Goal: Transaction & Acquisition: Purchase product/service

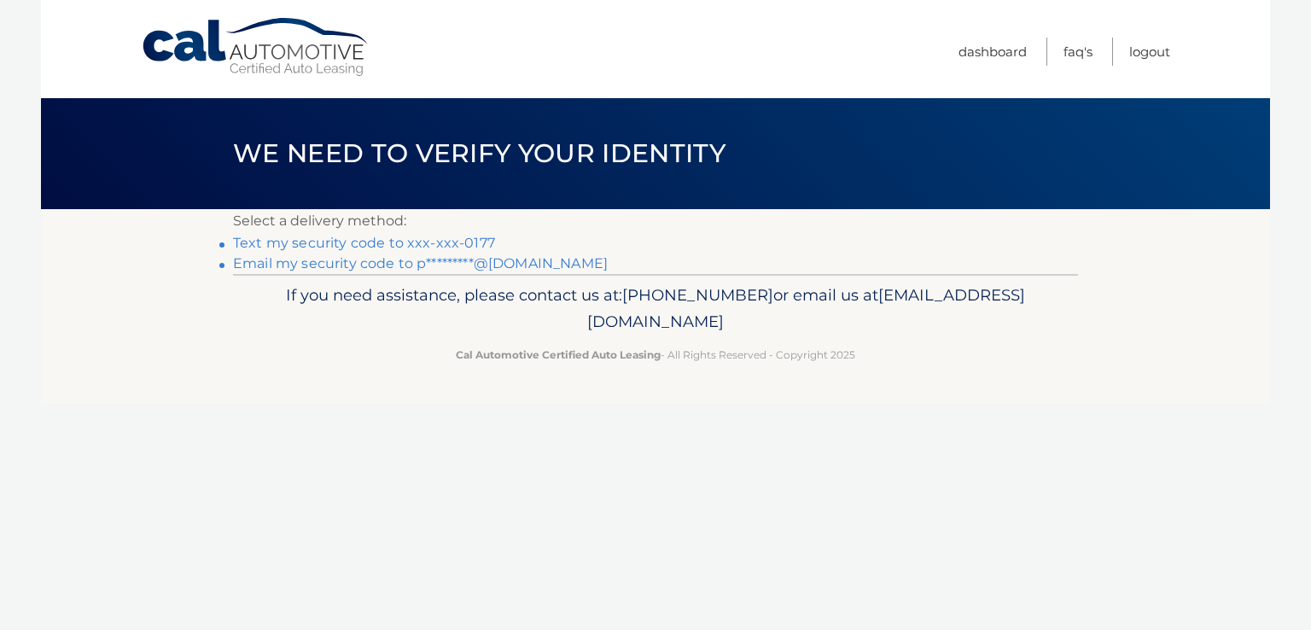
click at [420, 247] on link "Text my security code to xxx-xxx-0177" at bounding box center [364, 243] width 262 height 16
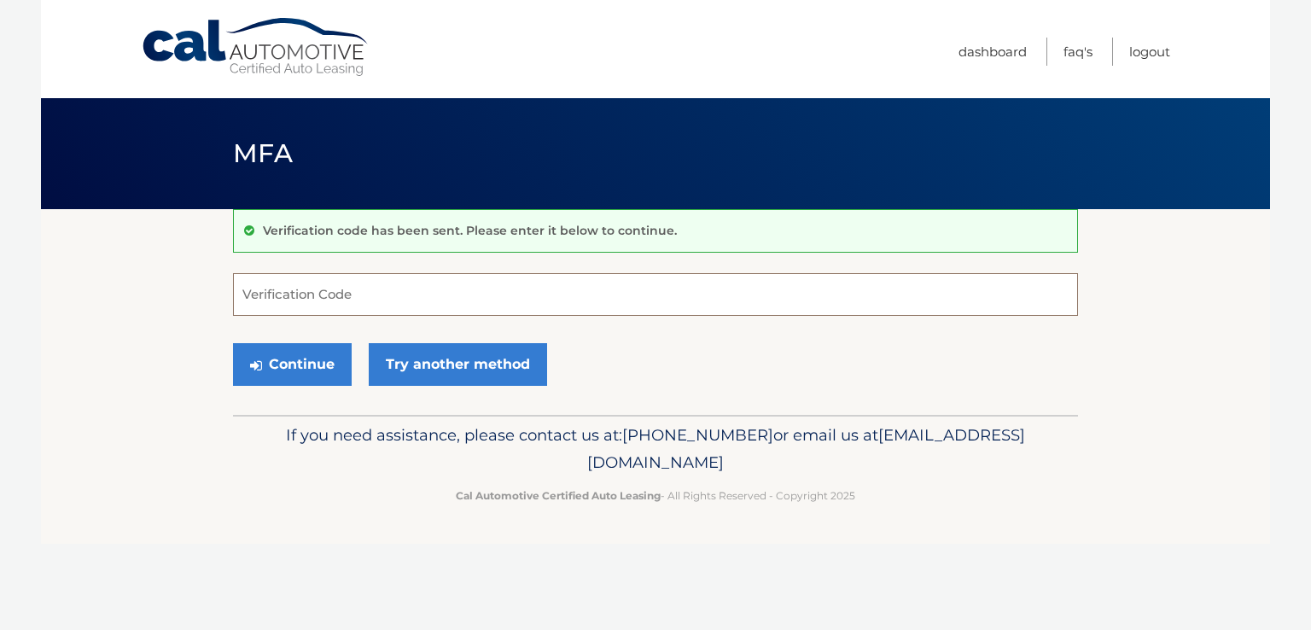
click at [338, 283] on input "Verification Code" at bounding box center [655, 294] width 845 height 43
type input "443202"
click at [318, 353] on button "Continue" at bounding box center [292, 364] width 119 height 43
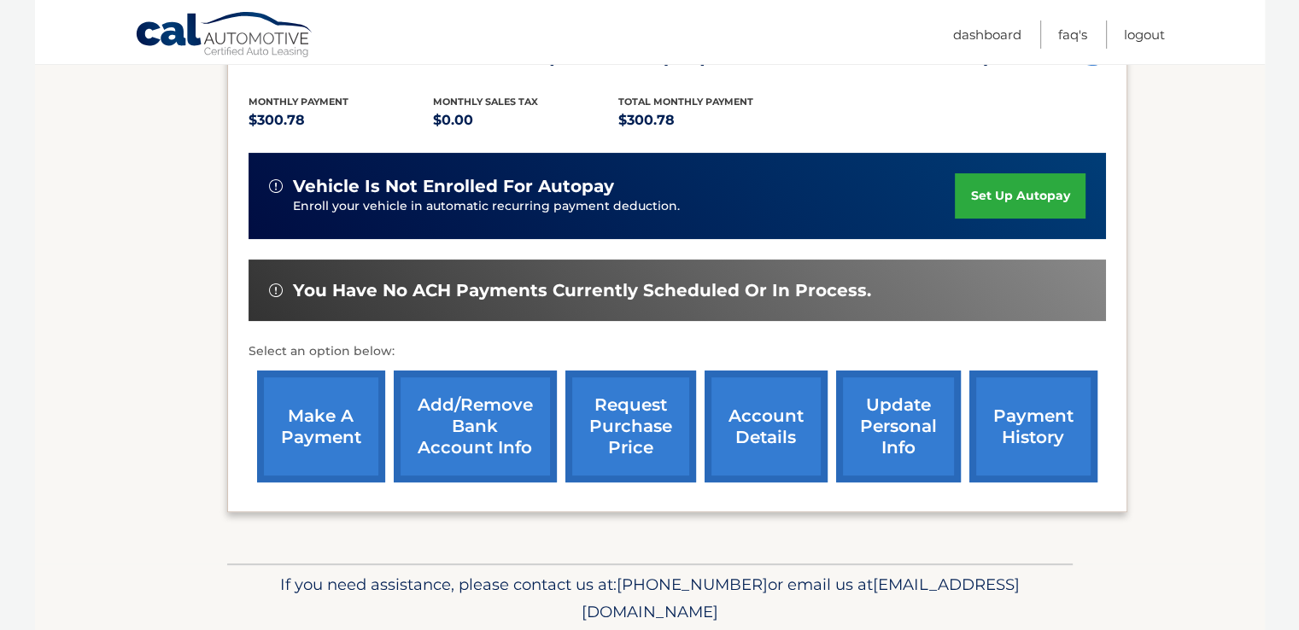
scroll to position [403, 0]
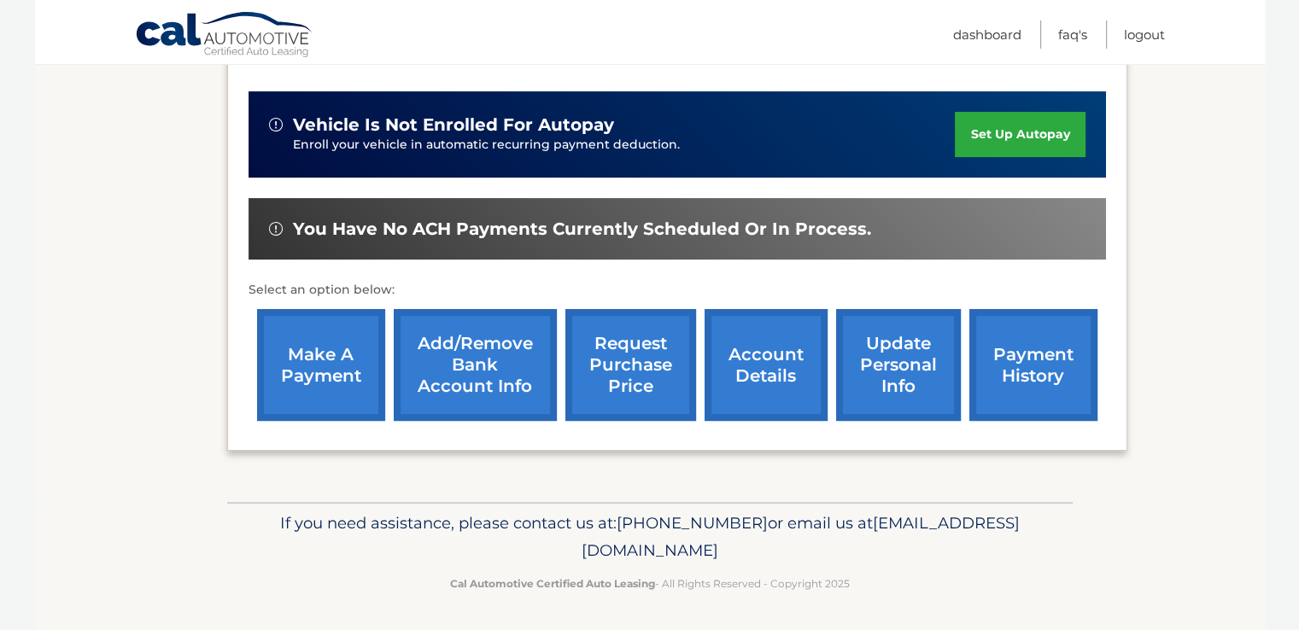
click at [329, 376] on link "make a payment" at bounding box center [321, 365] width 128 height 112
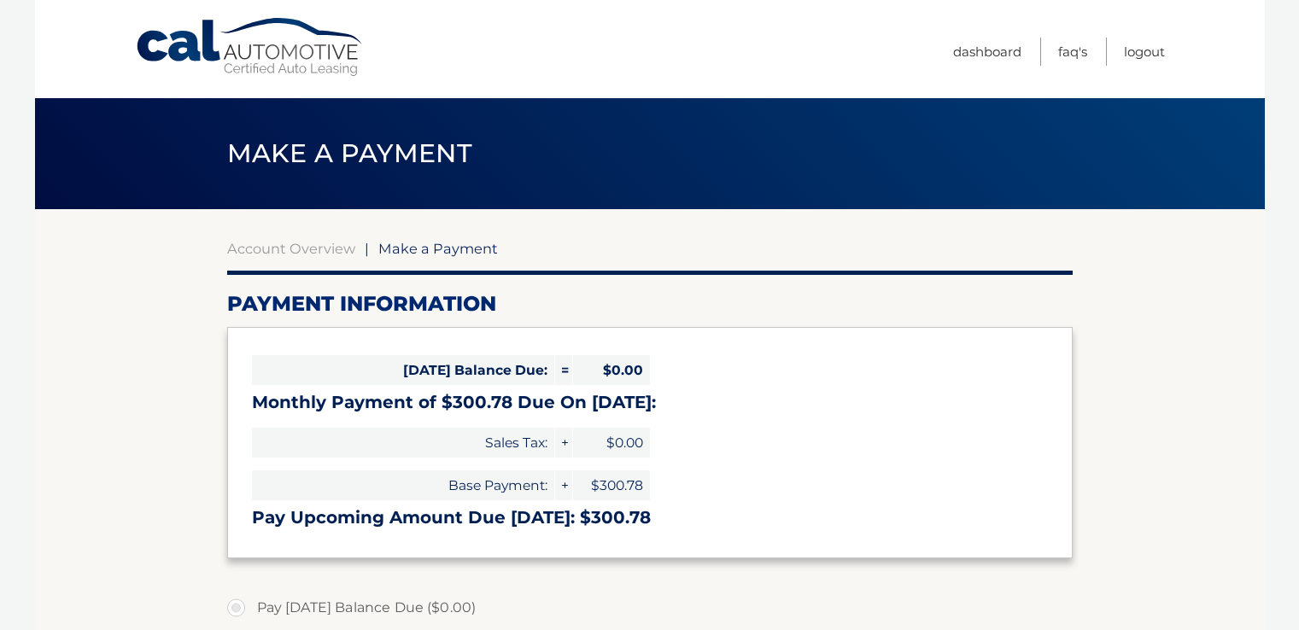
select select "ODk2ZDViOTctY2Y0Yy00ZjhiLTg3NTAtNjRlNWM0ZWJlYzk4"
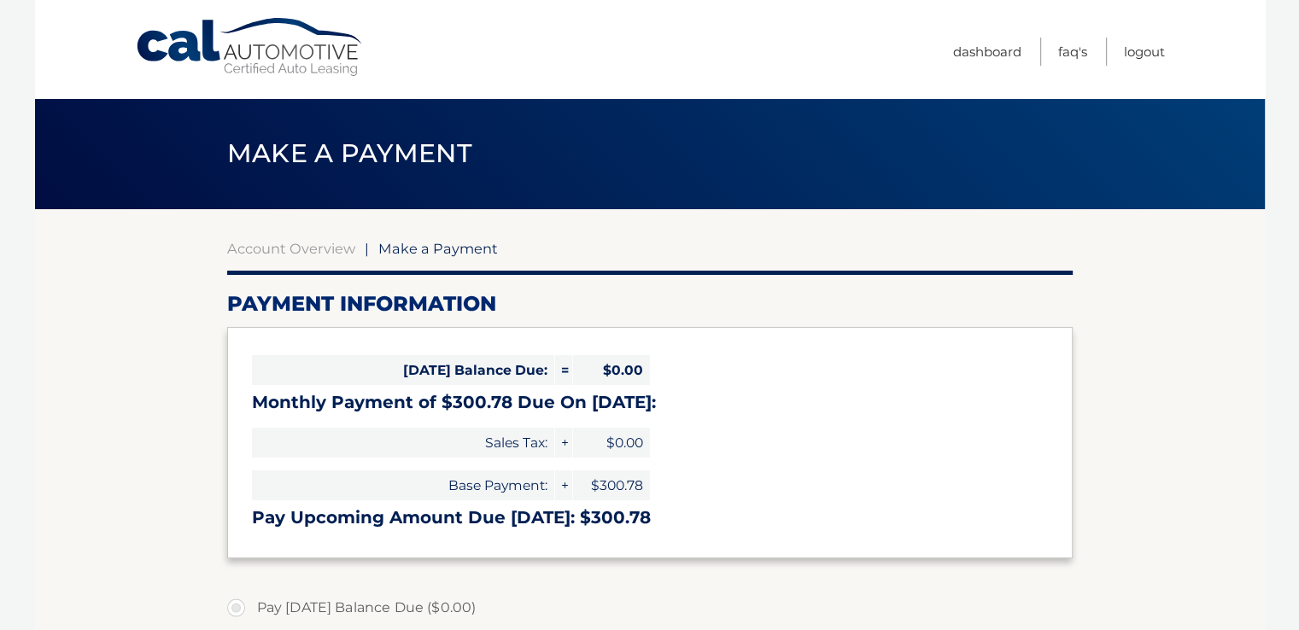
click at [633, 371] on span "$0.00" at bounding box center [611, 370] width 77 height 30
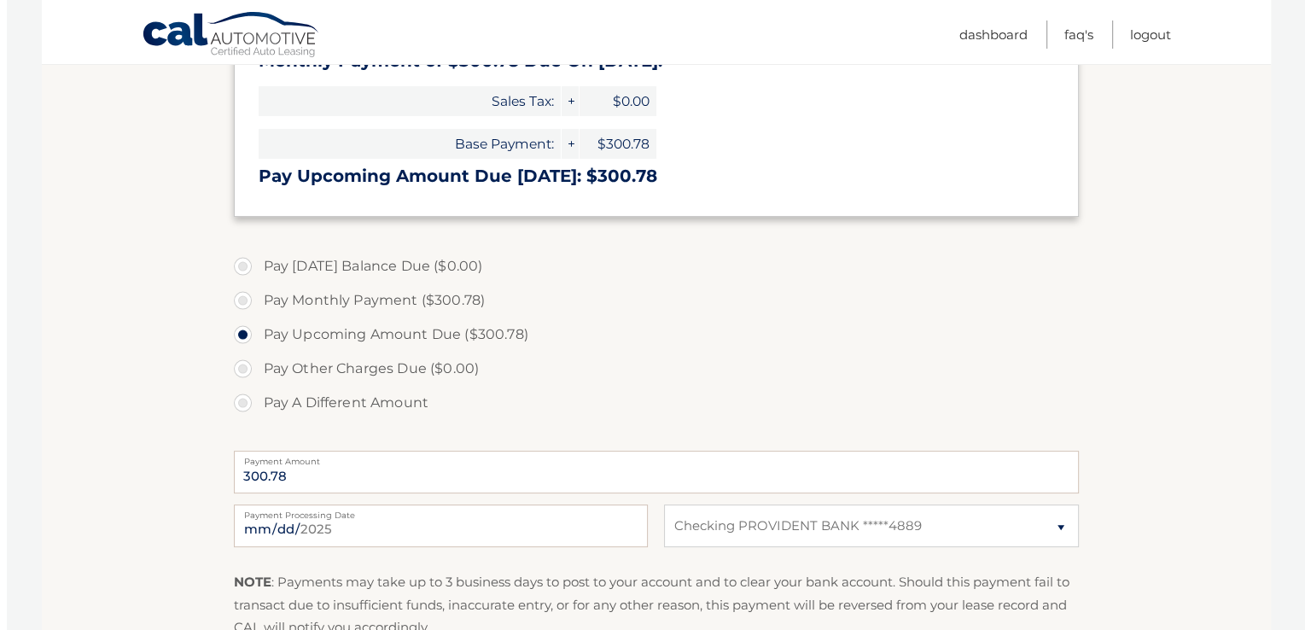
scroll to position [512, 0]
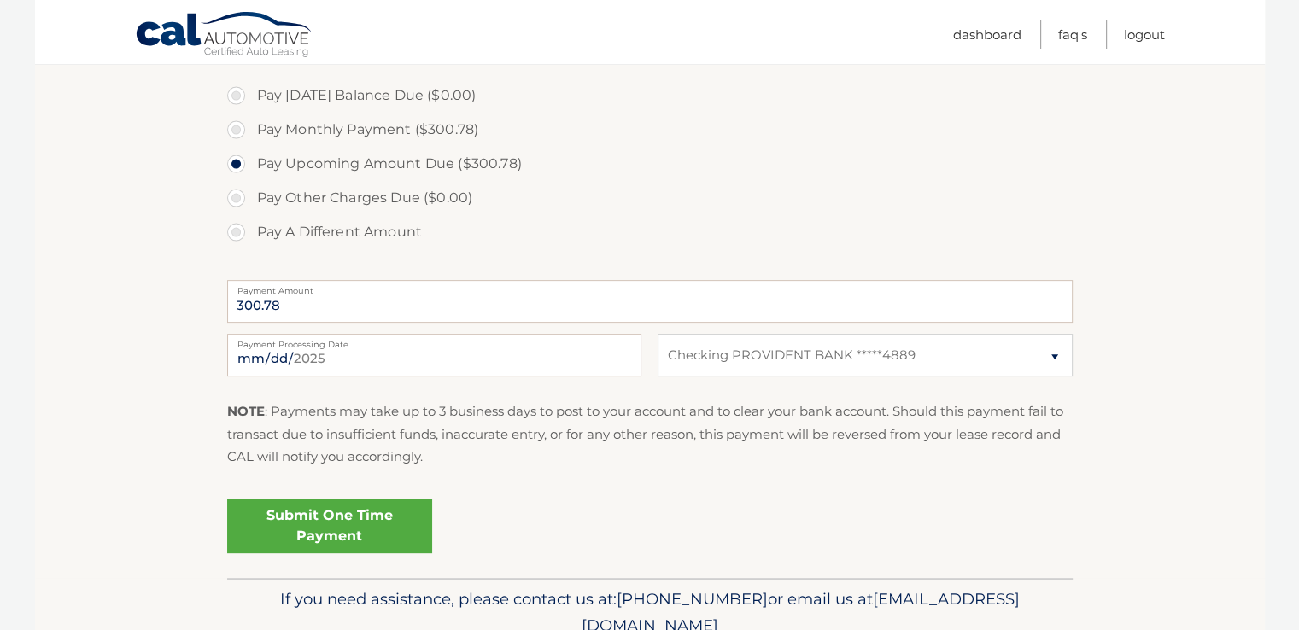
click at [376, 538] on link "Submit One Time Payment" at bounding box center [329, 526] width 205 height 55
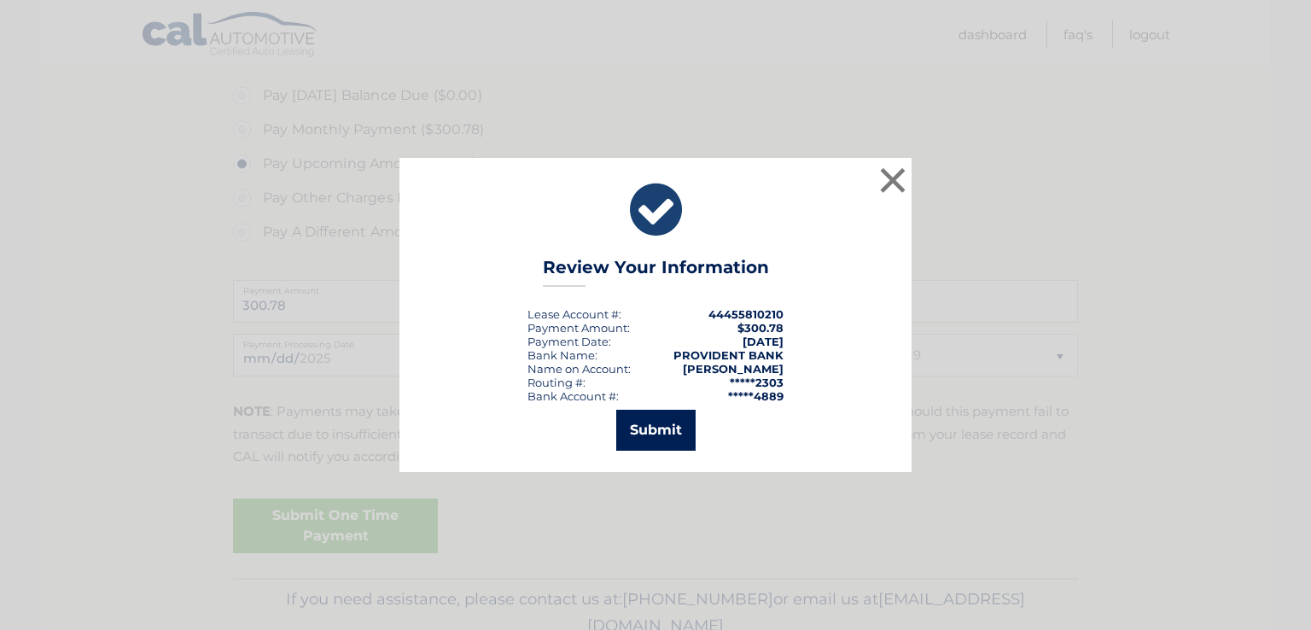
click at [645, 412] on button "Submit" at bounding box center [655, 430] width 79 height 41
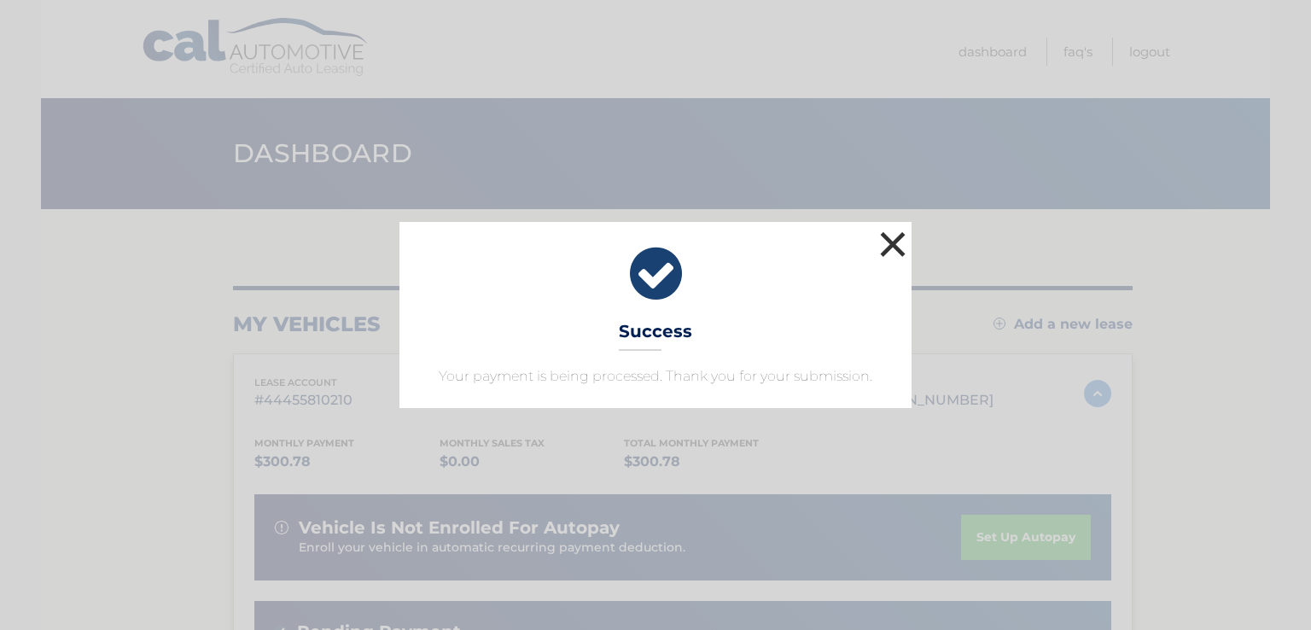
click at [897, 242] on button "×" at bounding box center [893, 244] width 34 height 34
